Goal: Find specific page/section: Find specific page/section

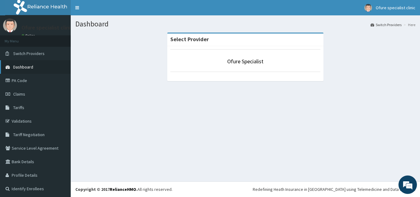
click at [26, 66] on span "Dashboard" at bounding box center [23, 67] width 20 height 6
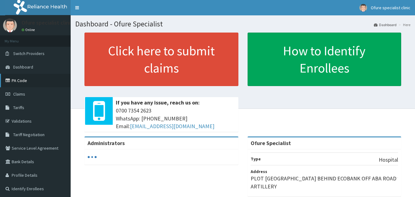
click at [21, 82] on link "PA Code" at bounding box center [35, 81] width 71 height 14
click at [16, 80] on link "PA Code" at bounding box center [35, 81] width 71 height 14
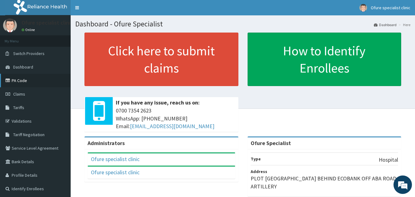
click at [22, 82] on link "PA Code" at bounding box center [35, 81] width 71 height 14
click at [21, 81] on link "PA Code" at bounding box center [35, 81] width 71 height 14
click at [16, 83] on link "PA Code" at bounding box center [35, 81] width 71 height 14
click at [22, 80] on link "PA Code" at bounding box center [35, 81] width 71 height 14
click at [20, 81] on link "PA Code" at bounding box center [35, 81] width 71 height 14
